Goal: Navigation & Orientation: Understand site structure

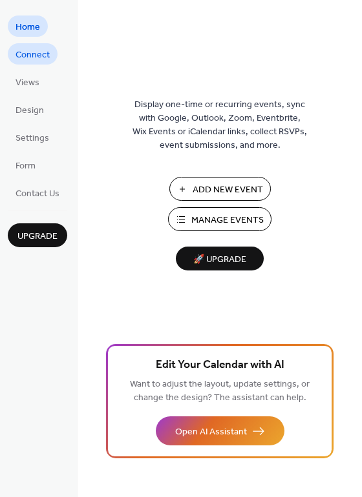
click at [23, 52] on span "Connect" at bounding box center [33, 55] width 34 height 14
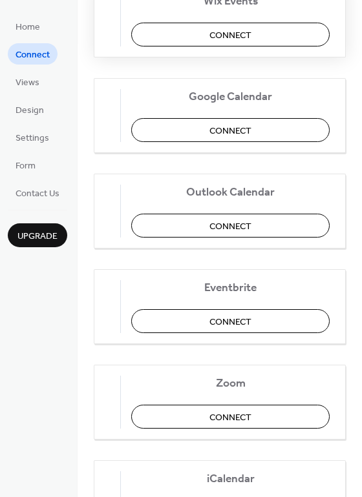
scroll to position [271, 0]
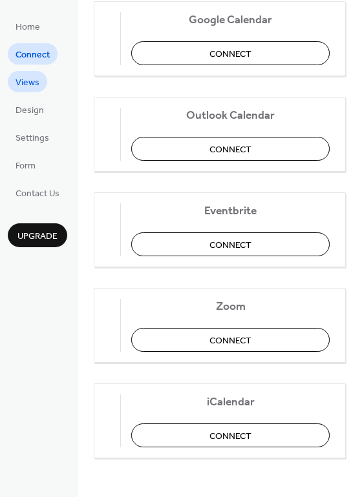
click at [31, 89] on span "Views" at bounding box center [28, 83] width 24 height 14
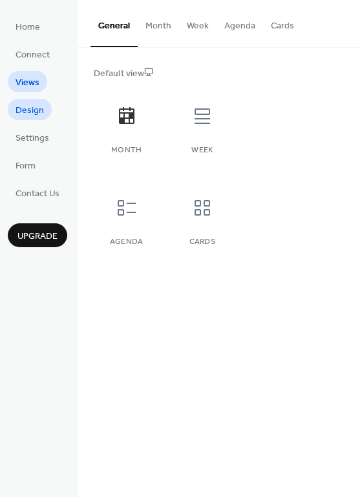
click at [31, 110] on span "Design" at bounding box center [30, 111] width 28 height 14
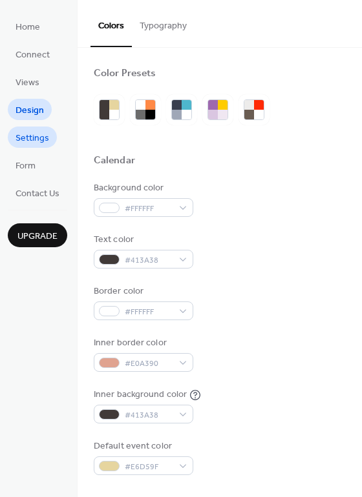
click at [45, 137] on span "Settings" at bounding box center [33, 139] width 34 height 14
